Goal: Task Accomplishment & Management: Manage account settings

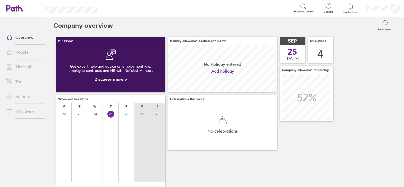
scroll to position [47, 109]
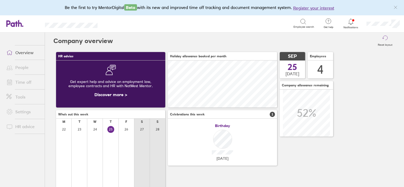
click at [372, 26] on div at bounding box center [383, 23] width 42 height 17
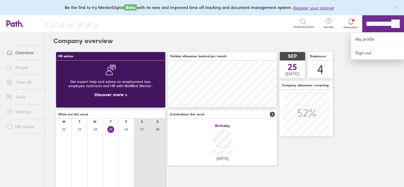
click at [25, 53] on div at bounding box center [202, 93] width 404 height 187
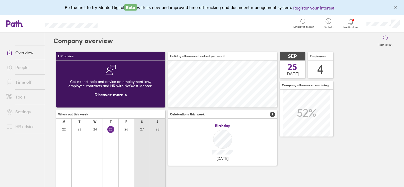
click at [19, 82] on link "Time off" at bounding box center [23, 82] width 43 height 11
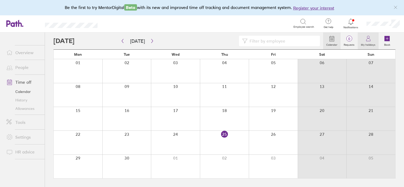
click at [373, 41] on link "My holidays" at bounding box center [367, 40] width 21 height 17
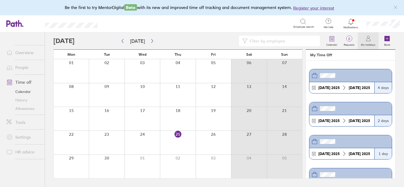
click at [335, 86] on div "[DATE]" at bounding box center [329, 88] width 26 height 4
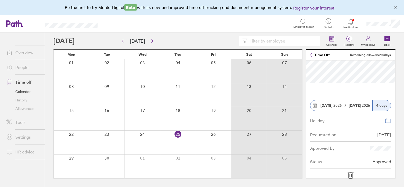
click at [352, 174] on icon at bounding box center [350, 175] width 8 height 8
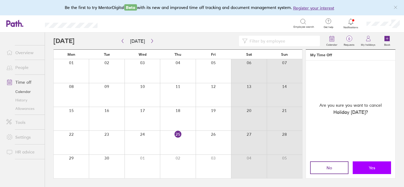
click at [368, 164] on button "Yes" at bounding box center [371, 167] width 38 height 13
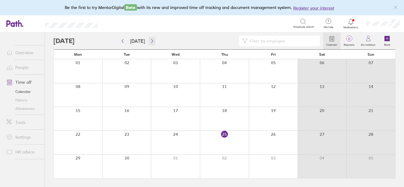
click at [152, 40] on button "button" at bounding box center [152, 41] width 7 height 9
click at [387, 39] on icon at bounding box center [387, 39] width 2 height 0
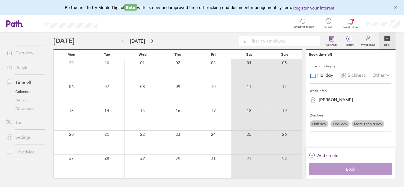
click at [357, 123] on label "More than a day" at bounding box center [367, 123] width 33 height 7
click at [0, 0] on input "More than a day" at bounding box center [0, 0] width 0 height 0
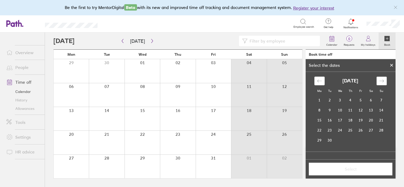
click at [382, 77] on div "Move forward to switch to the next month." at bounding box center [381, 81] width 10 height 9
click at [320, 129] on td "20" at bounding box center [319, 130] width 10 height 10
click at [316, 139] on td "27" at bounding box center [319, 140] width 10 height 10
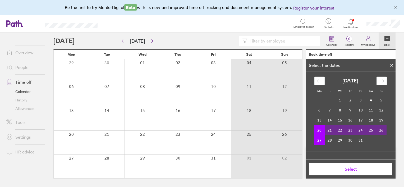
click at [329, 166] on button "Select" at bounding box center [350, 169] width 83 height 13
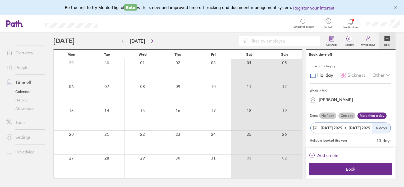
click at [352, 123] on div "[DATE] [DATE]" at bounding box center [340, 128] width 61 height 10
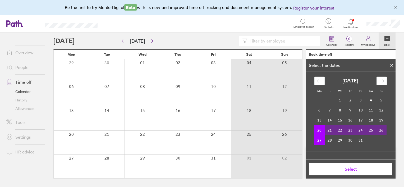
click at [349, 129] on td "23" at bounding box center [350, 130] width 10 height 10
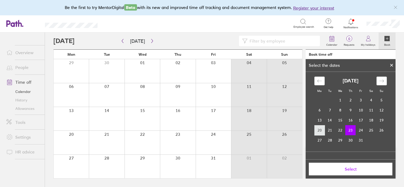
click at [314, 130] on td "20" at bounding box center [319, 130] width 10 height 10
click at [347, 129] on td "23" at bounding box center [350, 130] width 10 height 10
click at [347, 167] on span "Select" at bounding box center [350, 169] width 76 height 5
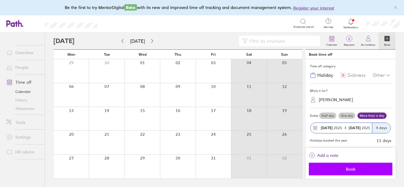
click at [341, 167] on span "Book" at bounding box center [350, 169] width 76 height 5
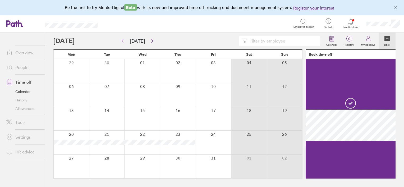
click at [386, 42] on label "Book" at bounding box center [387, 44] width 12 height 5
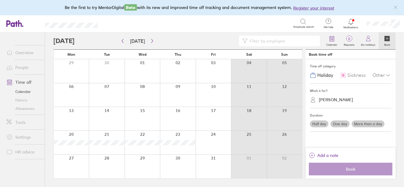
click at [341, 123] on label "One day" at bounding box center [339, 123] width 19 height 7
click at [0, 0] on input "One day" at bounding box center [0, 0] width 0 height 0
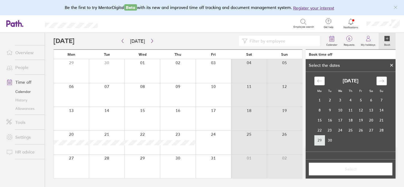
click at [319, 140] on td "29" at bounding box center [319, 140] width 10 height 10
click at [317, 141] on td "29" at bounding box center [319, 140] width 10 height 10
click at [381, 83] on icon "Move forward to switch to the next month." at bounding box center [381, 80] width 5 height 5
click at [318, 139] on td "27" at bounding box center [319, 140] width 10 height 10
click at [347, 170] on span "Select" at bounding box center [350, 169] width 76 height 5
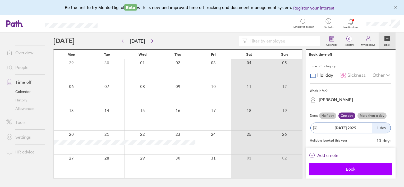
click at [350, 167] on span "Book" at bounding box center [350, 169] width 76 height 5
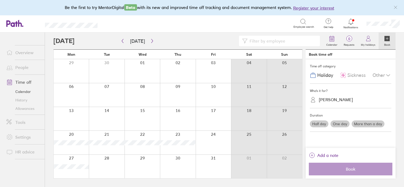
click at [27, 80] on link "Time off" at bounding box center [23, 82] width 43 height 11
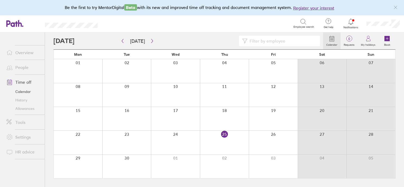
click at [24, 108] on link "Allowances" at bounding box center [23, 108] width 43 height 8
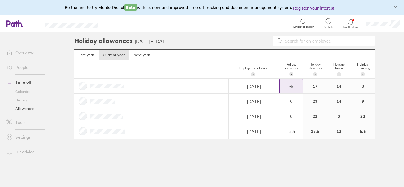
click at [289, 82] on div "-6" at bounding box center [290, 86] width 23 height 14
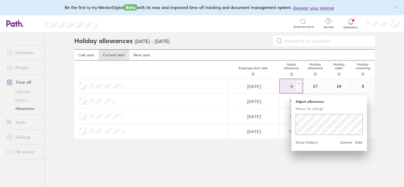
click at [299, 87] on div "-" at bounding box center [298, 89] width 4 height 4
click at [298, 83] on div "+" at bounding box center [298, 83] width 4 height 4
click at [298, 89] on div "-" at bounding box center [298, 89] width 4 height 4
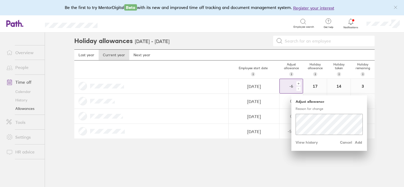
click at [298, 82] on div "+" at bounding box center [298, 83] width 4 height 4
click at [360, 141] on span "Add" at bounding box center [358, 142] width 8 height 8
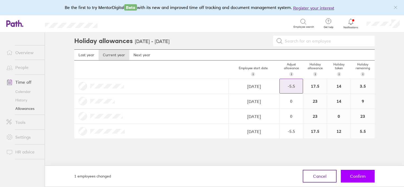
click at [355, 174] on span "Confirm" at bounding box center [358, 176] width 16 height 5
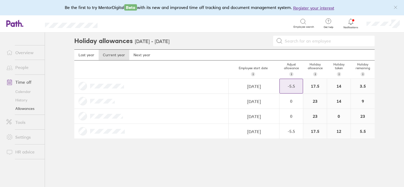
click at [21, 89] on link "Calendar" at bounding box center [23, 91] width 43 height 8
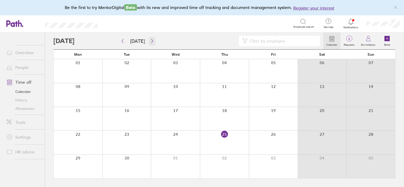
click at [150, 40] on icon "button" at bounding box center [152, 41] width 4 height 4
